Goal: Task Accomplishment & Management: Manage account settings

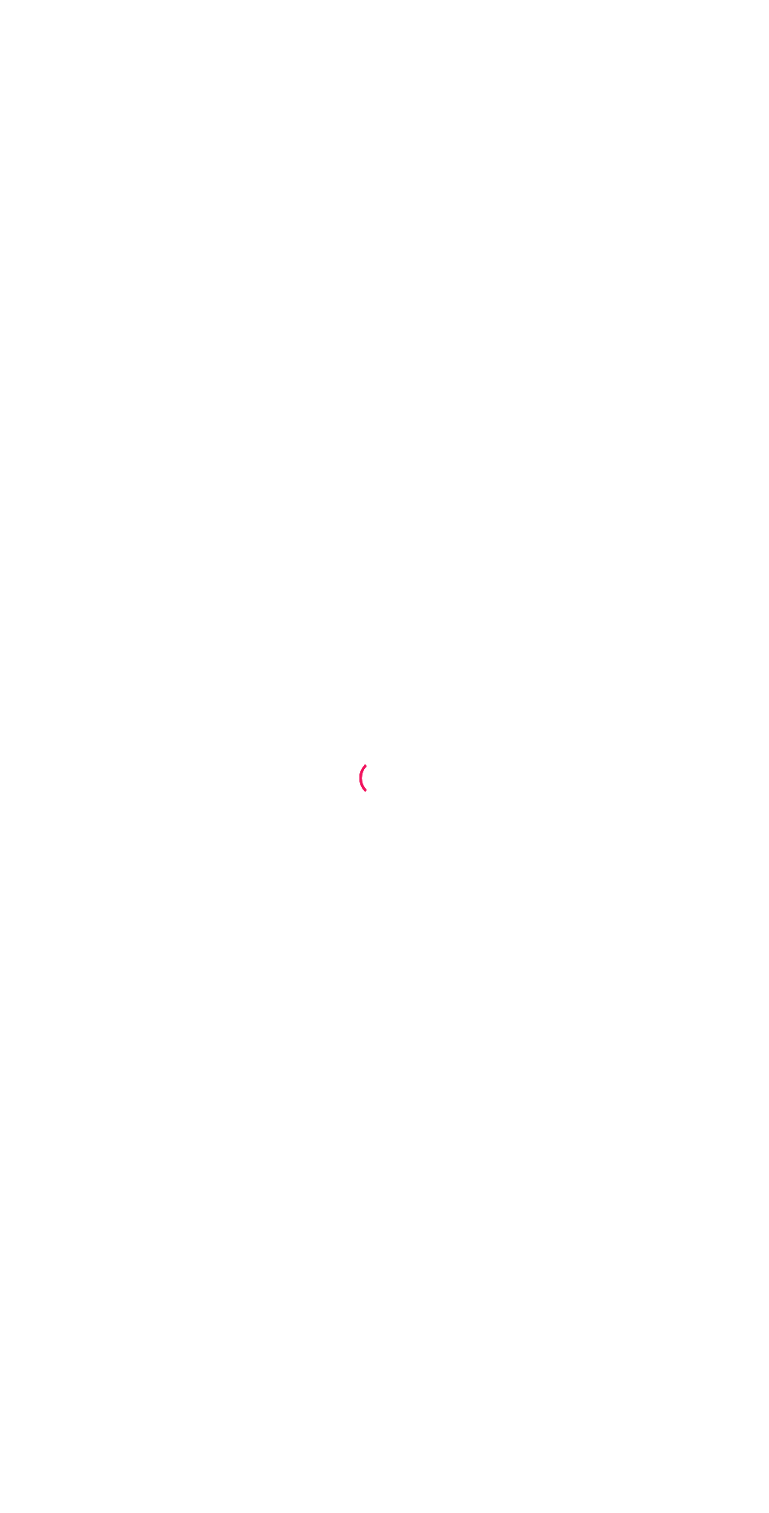
click at [280, 1135] on div at bounding box center [384, 756] width 769 height 1513
